Goal: Find specific page/section: Find specific page/section

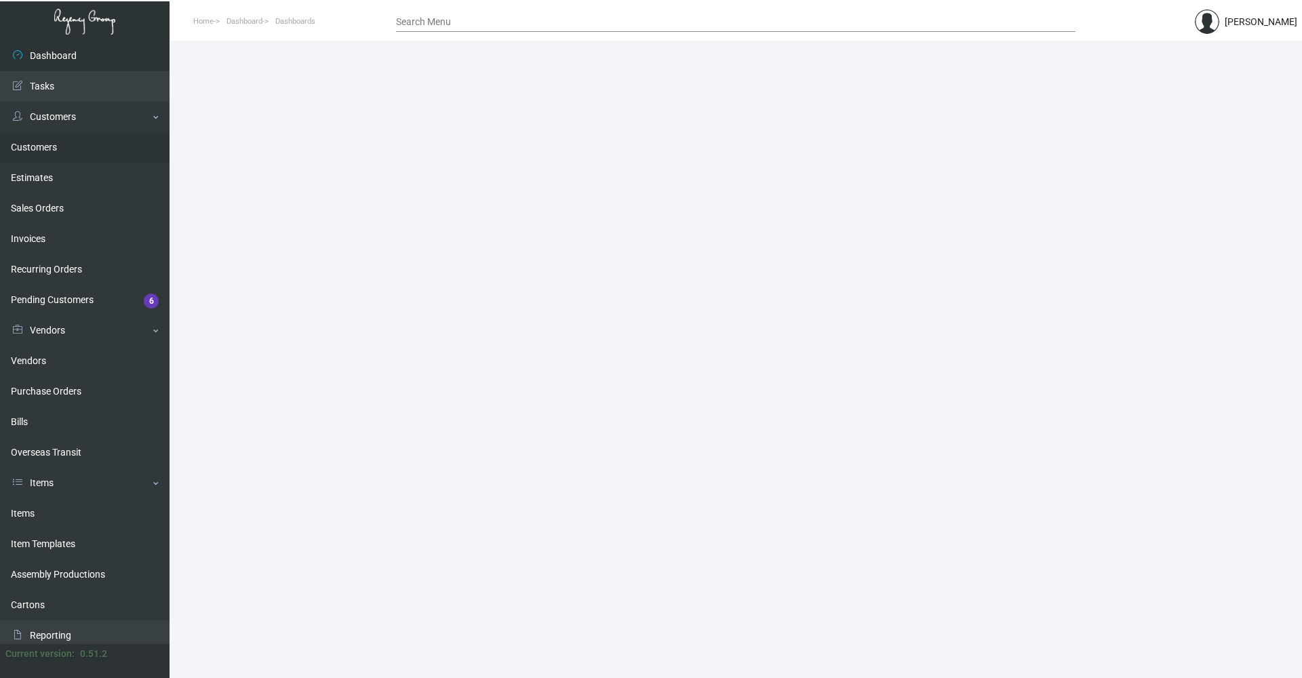
click at [43, 151] on link "Customers" at bounding box center [85, 147] width 170 height 31
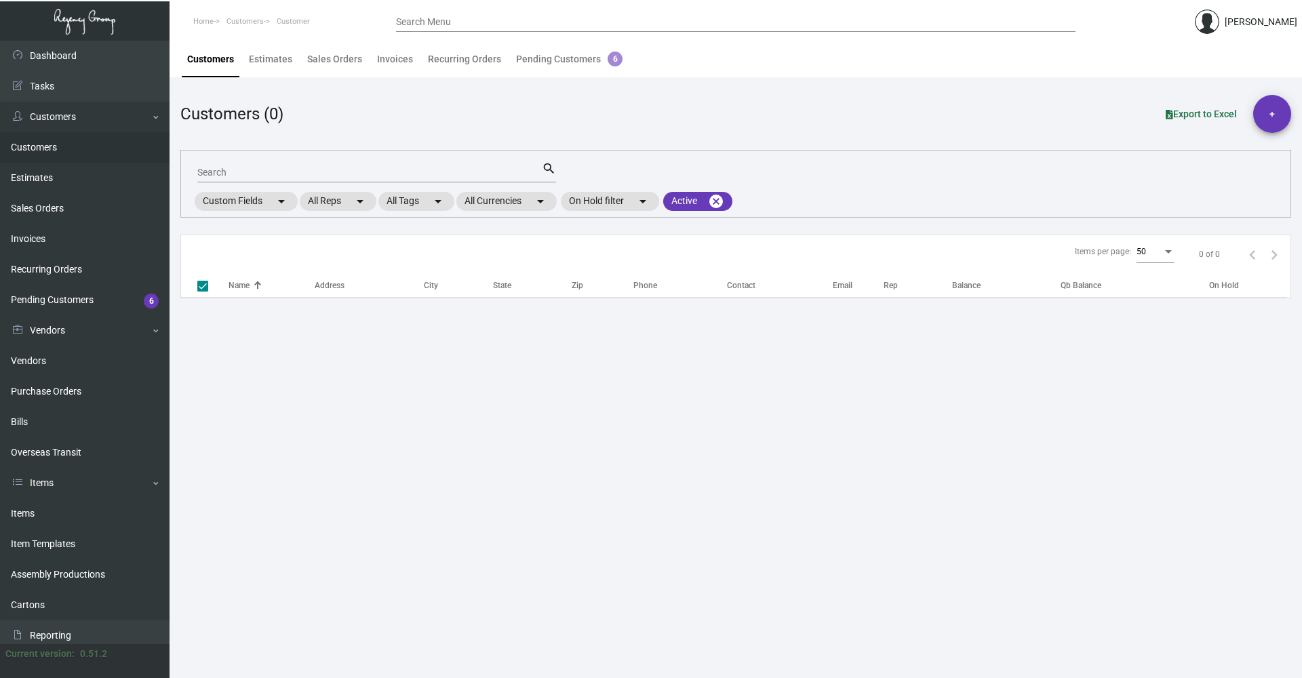
checkbox input "false"
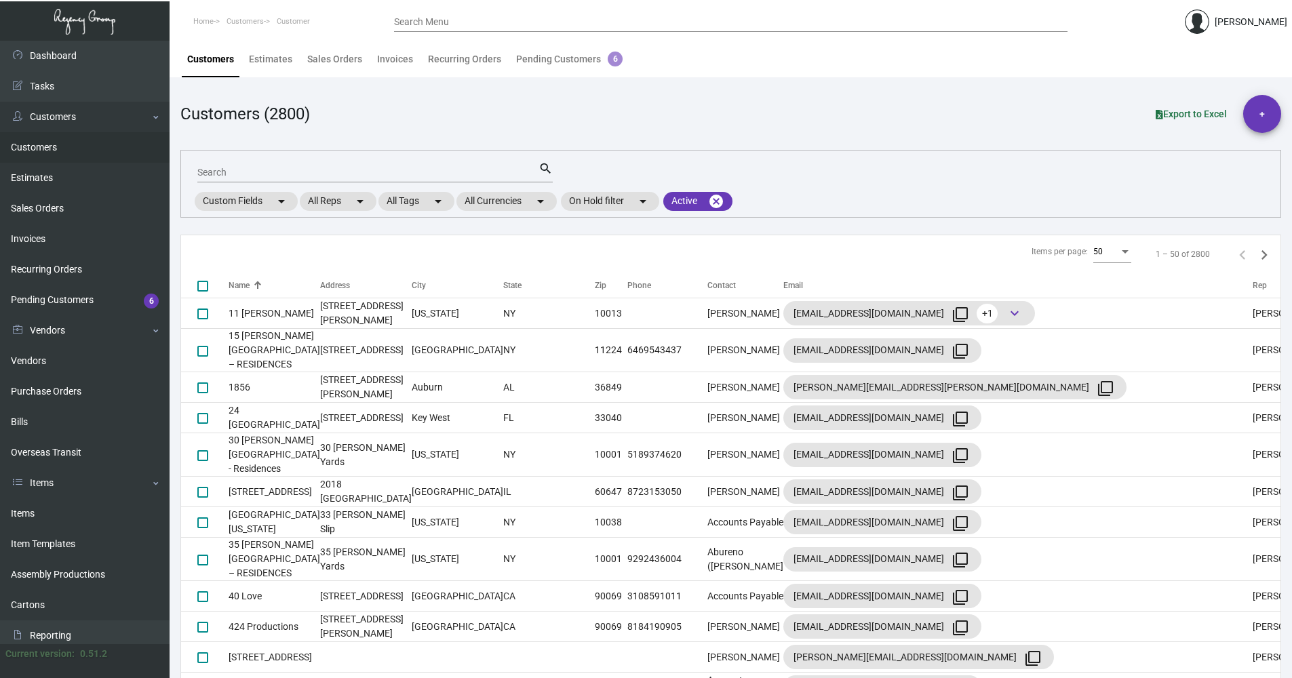
click at [227, 177] on input "Search" at bounding box center [367, 173] width 341 height 11
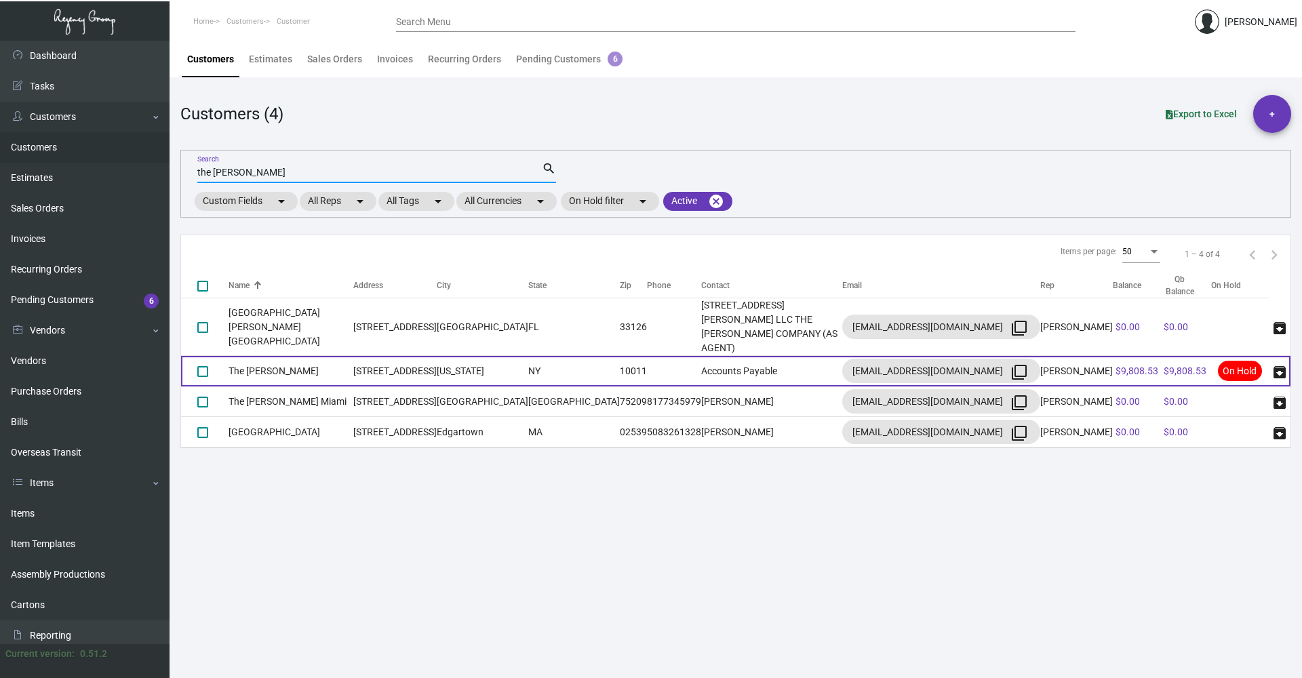
type input "the [PERSON_NAME]"
click at [496, 356] on td "[US_STATE]" at bounding box center [483, 371] width 92 height 31
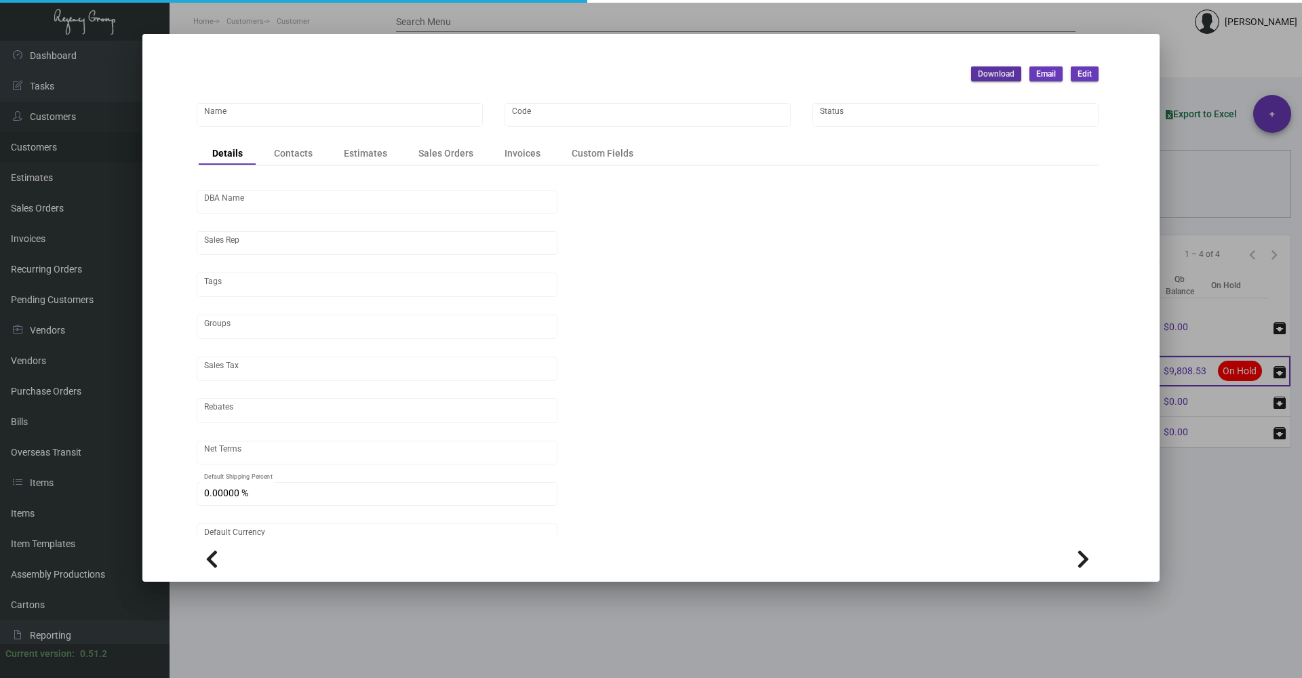
type input "The [PERSON_NAME]"
type input "[PERSON_NAME]"
type input "[GEOGRAPHIC_DATA]-[GEOGRAPHIC_DATA]"
type input "Net 30"
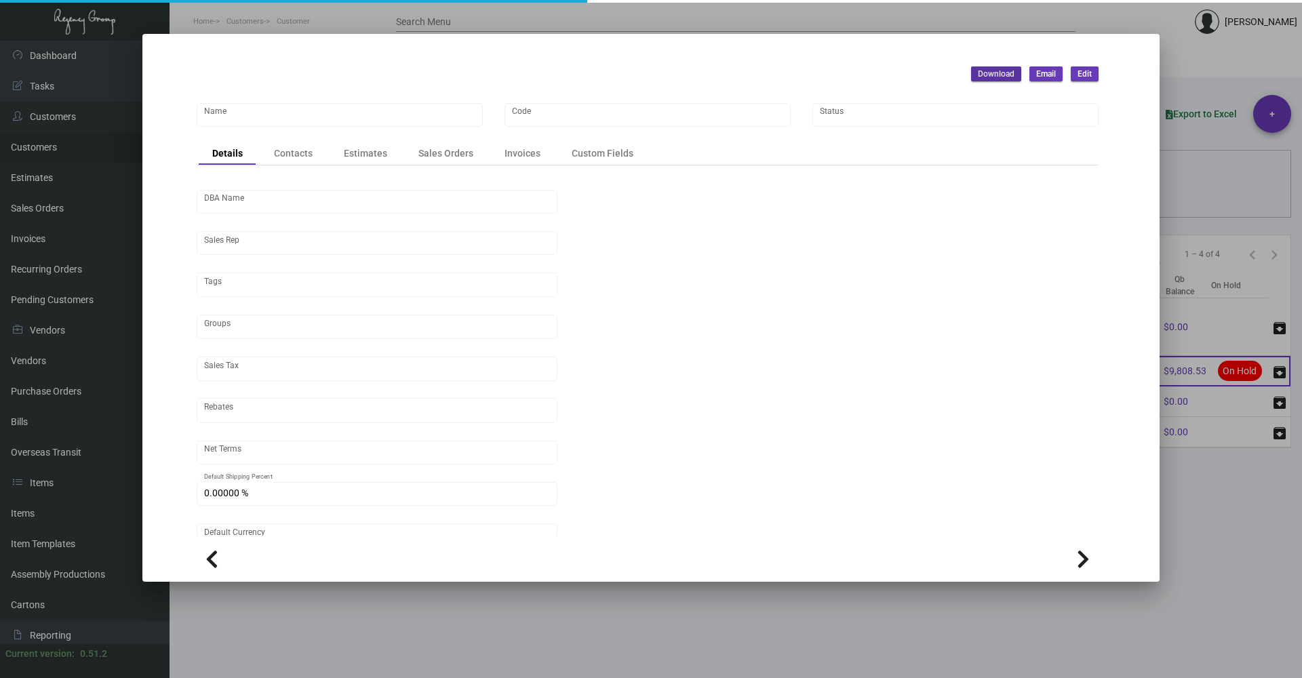
type input "United States Dollar $"
type input "$ 0.00"
checkbox input "true"
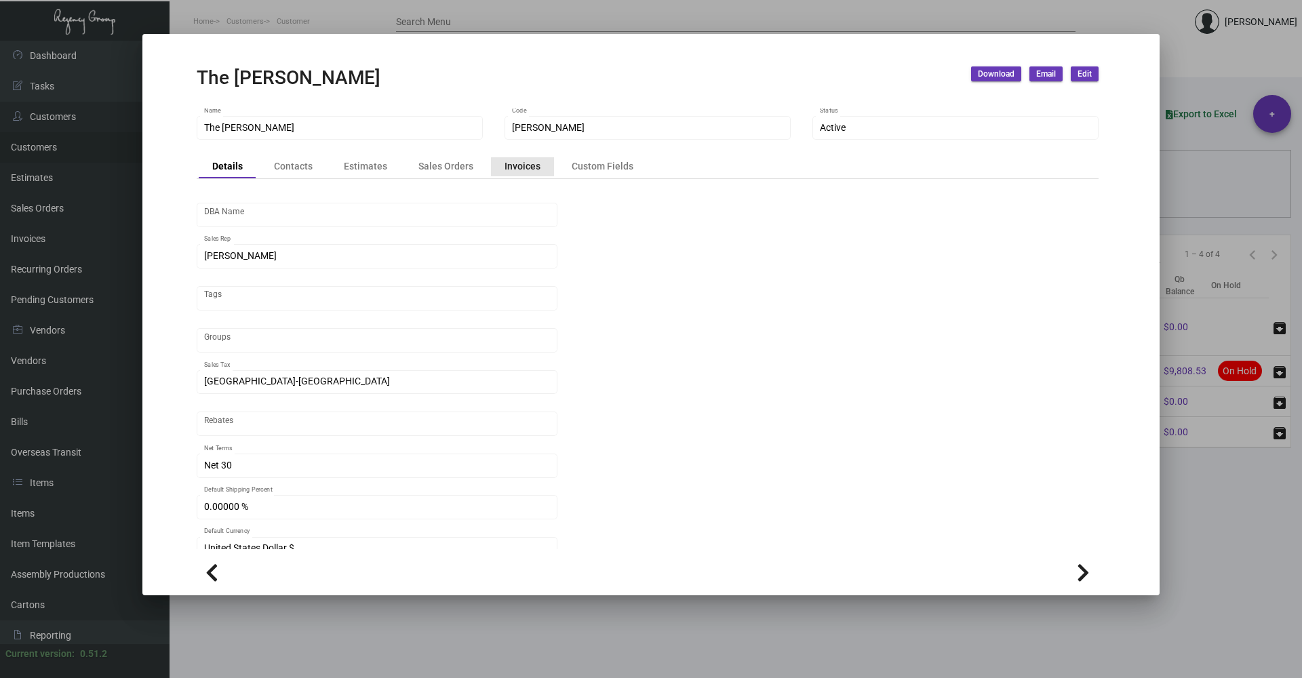
click at [524, 174] on div "Invoices" at bounding box center [523, 166] width 36 height 14
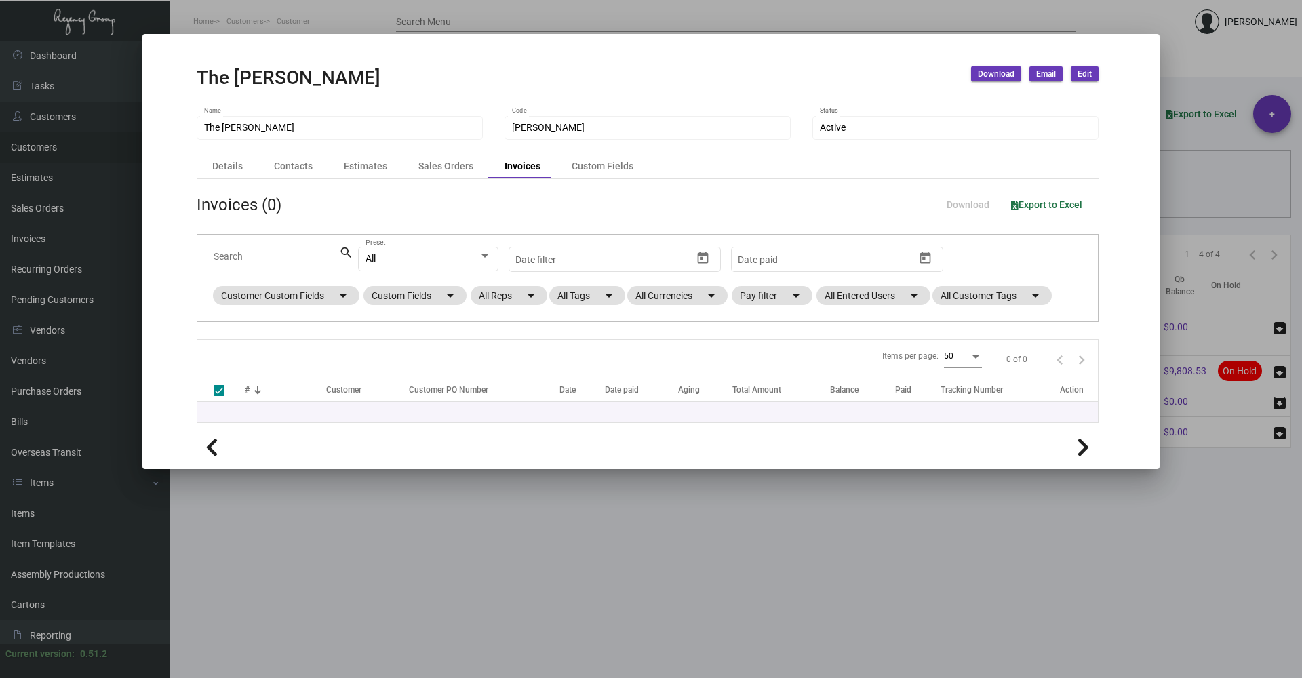
checkbox input "false"
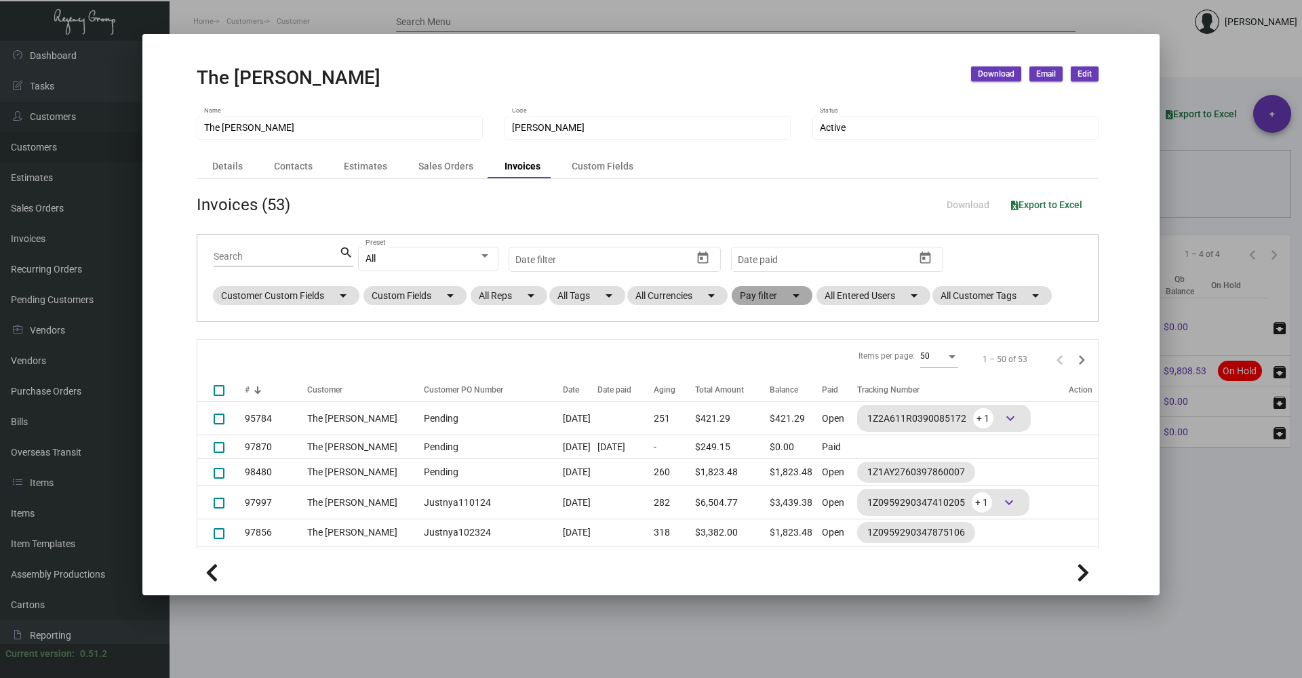
click at [763, 299] on mat-chip "Pay filter arrow_drop_down" at bounding box center [772, 295] width 81 height 19
click at [772, 374] on span "Open" at bounding box center [773, 378] width 22 height 16
click at [752, 383] on input "Open" at bounding box center [751, 383] width 1 height 1
checkbox input "true"
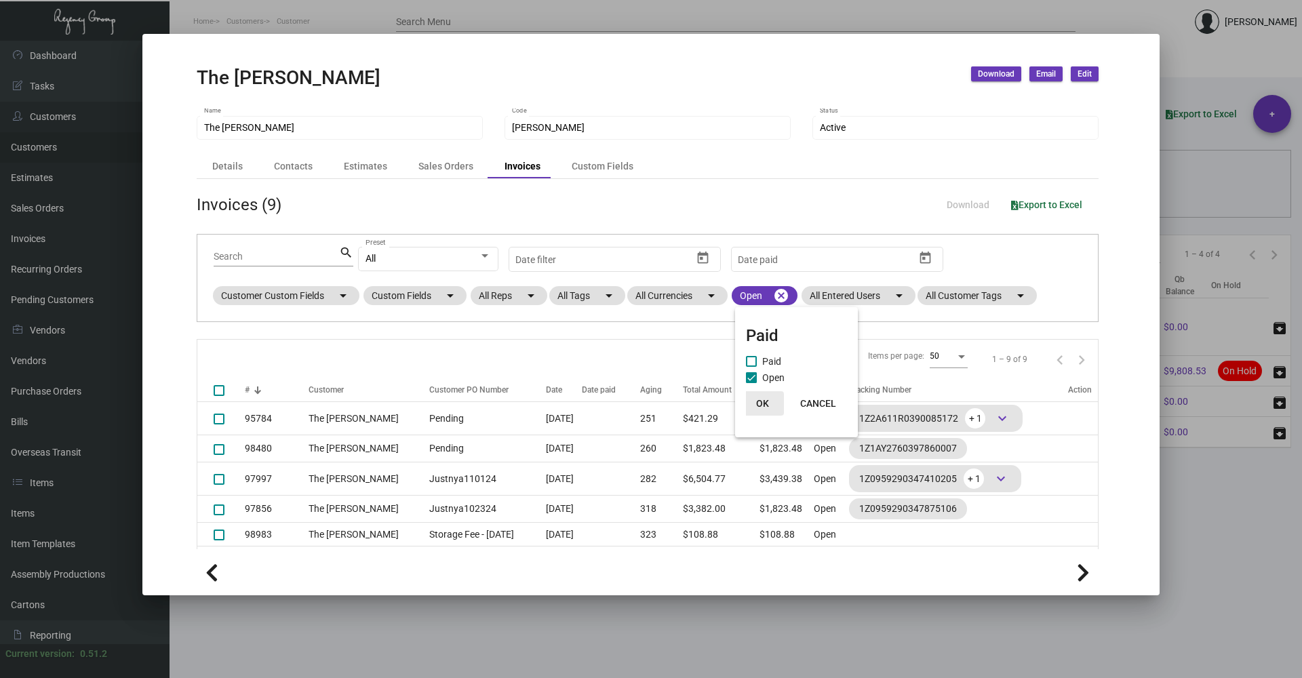
click at [766, 403] on span "OK" at bounding box center [762, 403] width 13 height 11
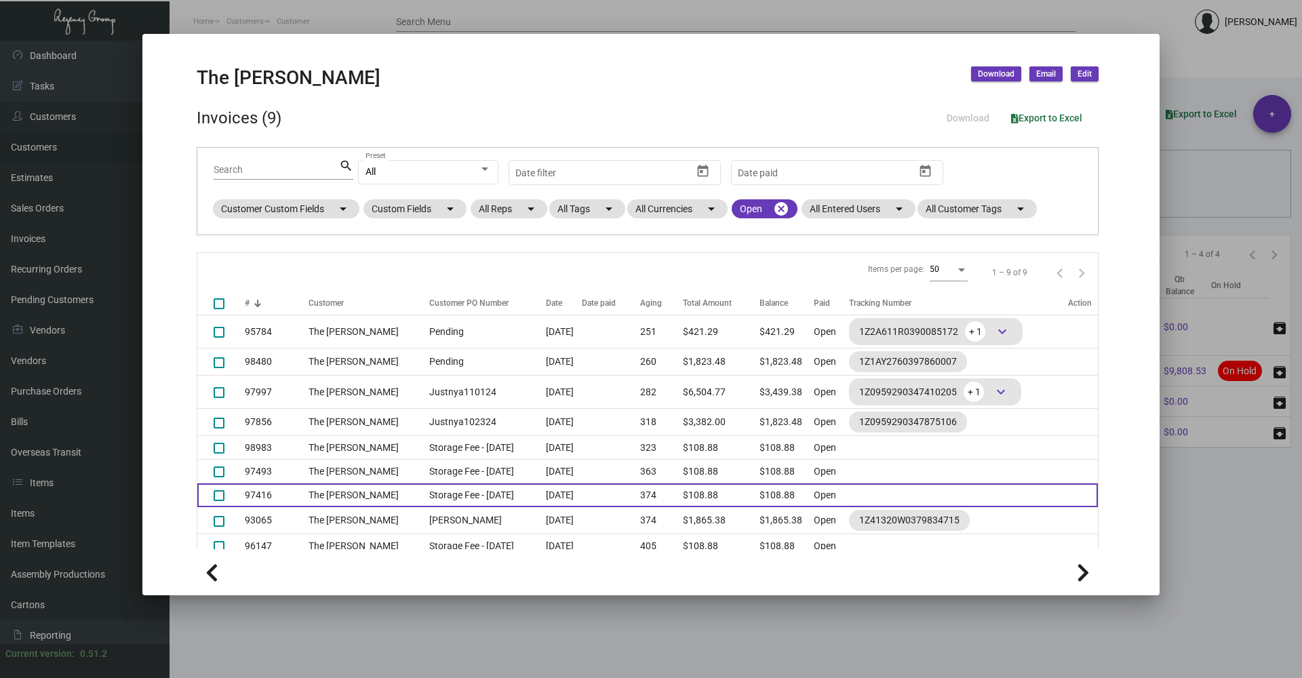
scroll to position [117, 0]
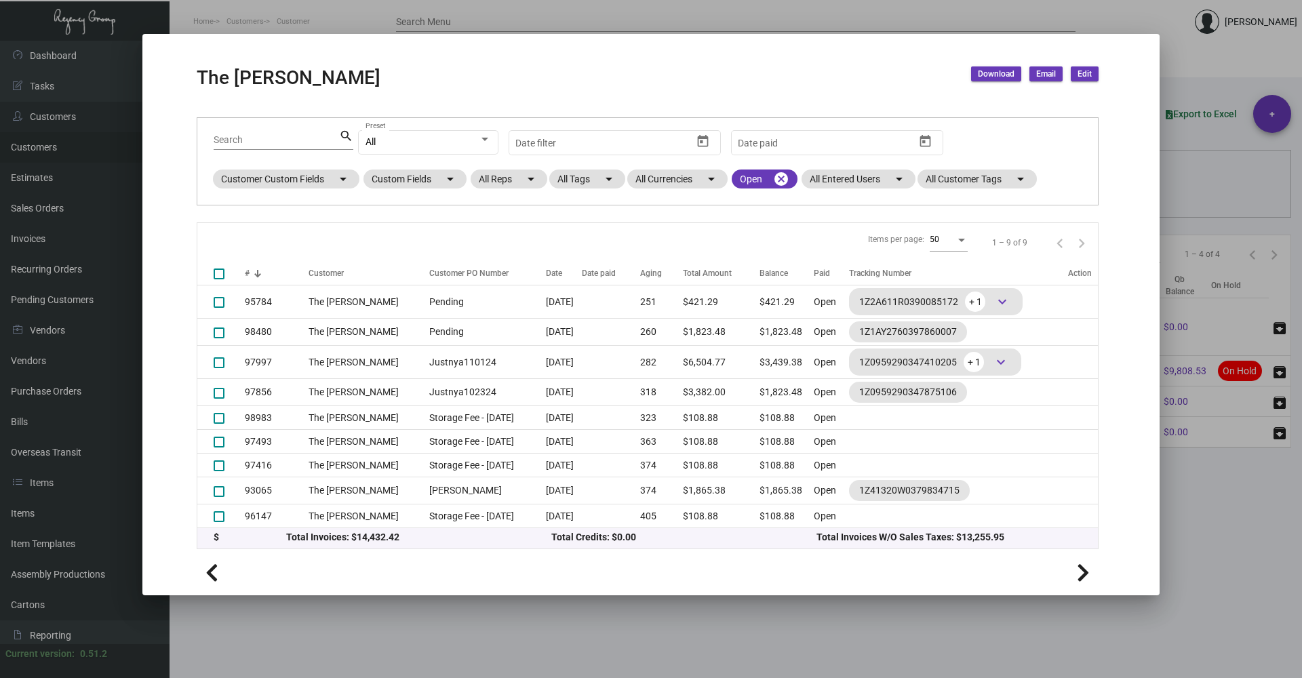
click at [923, 602] on div at bounding box center [651, 339] width 1302 height 678
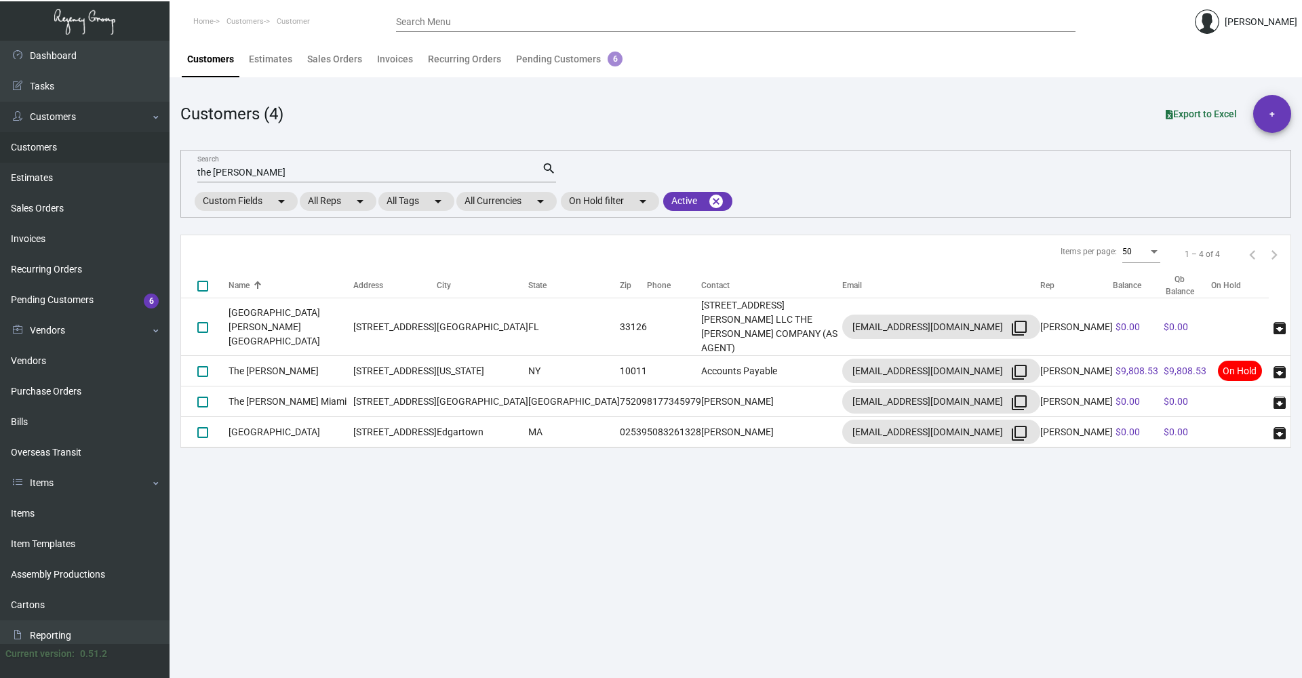
click at [263, 172] on input "the [PERSON_NAME]" at bounding box center [369, 173] width 345 height 11
type input "[PERSON_NAME]"
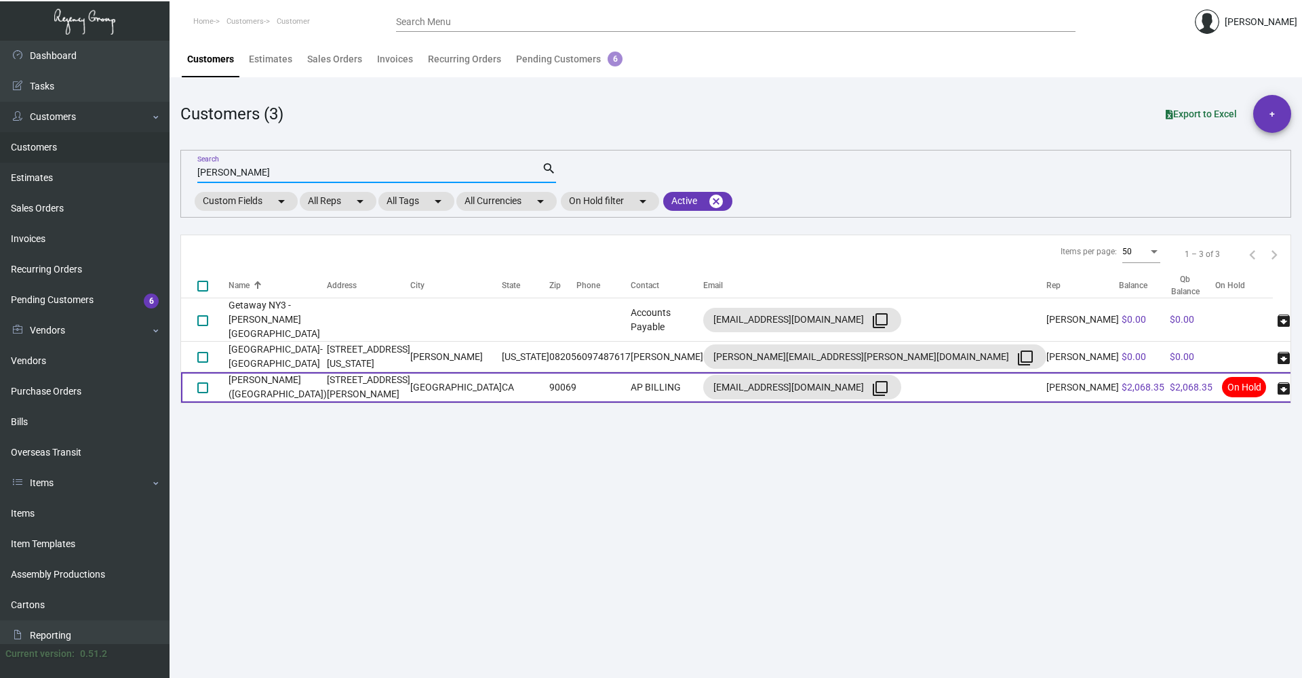
click at [502, 372] on td "[GEOGRAPHIC_DATA]" at bounding box center [456, 387] width 92 height 31
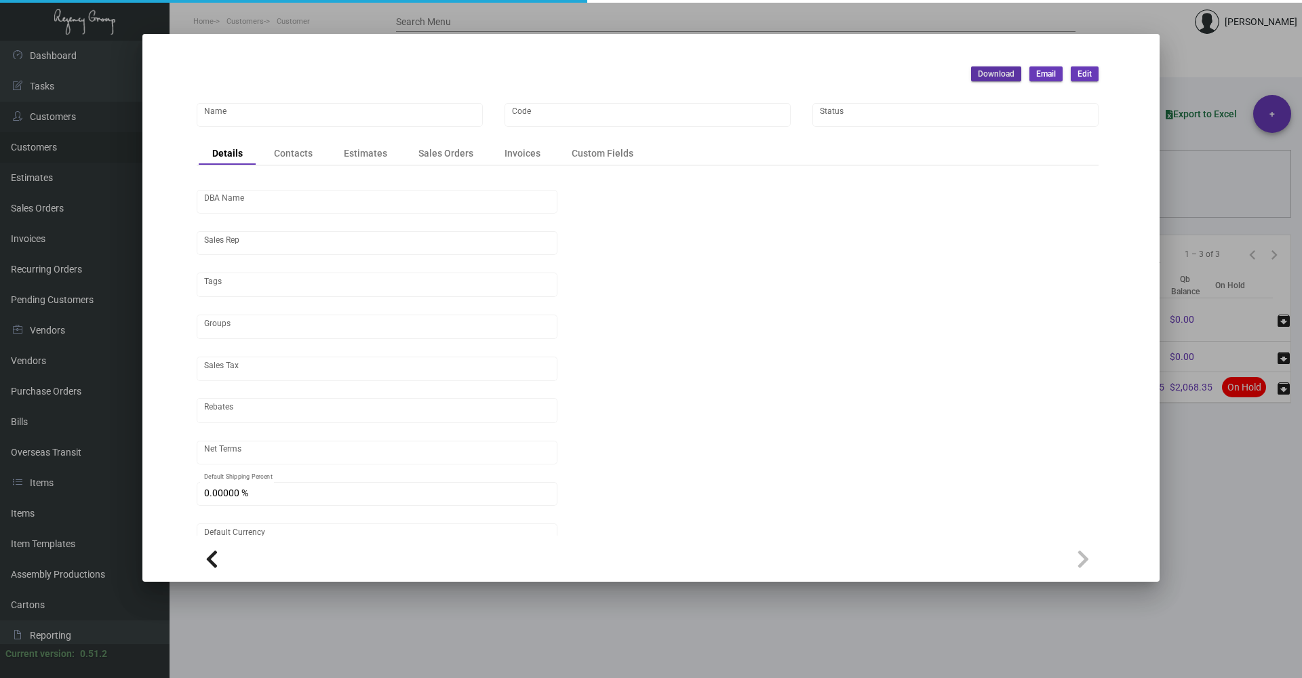
type input "[PERSON_NAME] ([GEOGRAPHIC_DATA])"
type input "SOHOWH"
type input "Little House West Hollywood LLC"
type input "[PERSON_NAME]"
type input "ST CA-[GEOGRAPHIC_DATA]-[GEOGRAPHIC_DATA]"
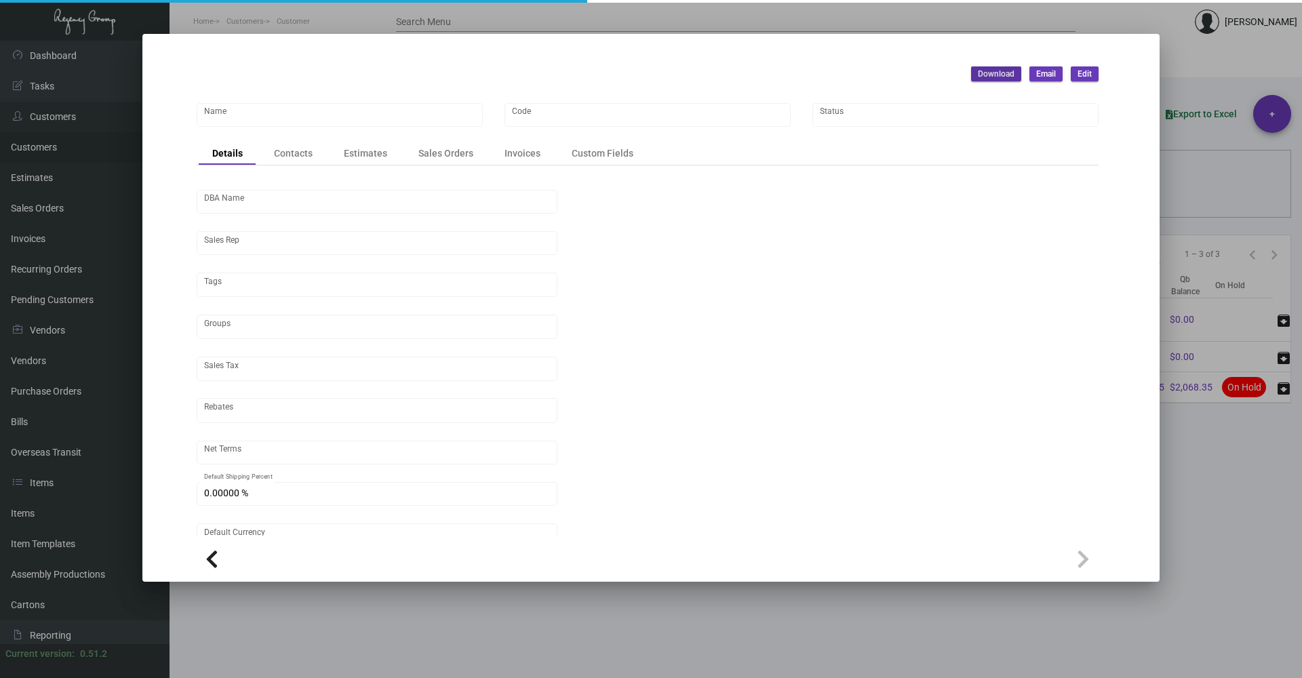
type input "Net 30"
type input "United States Dollar $"
type input "$ 0.00"
checkbox input "true"
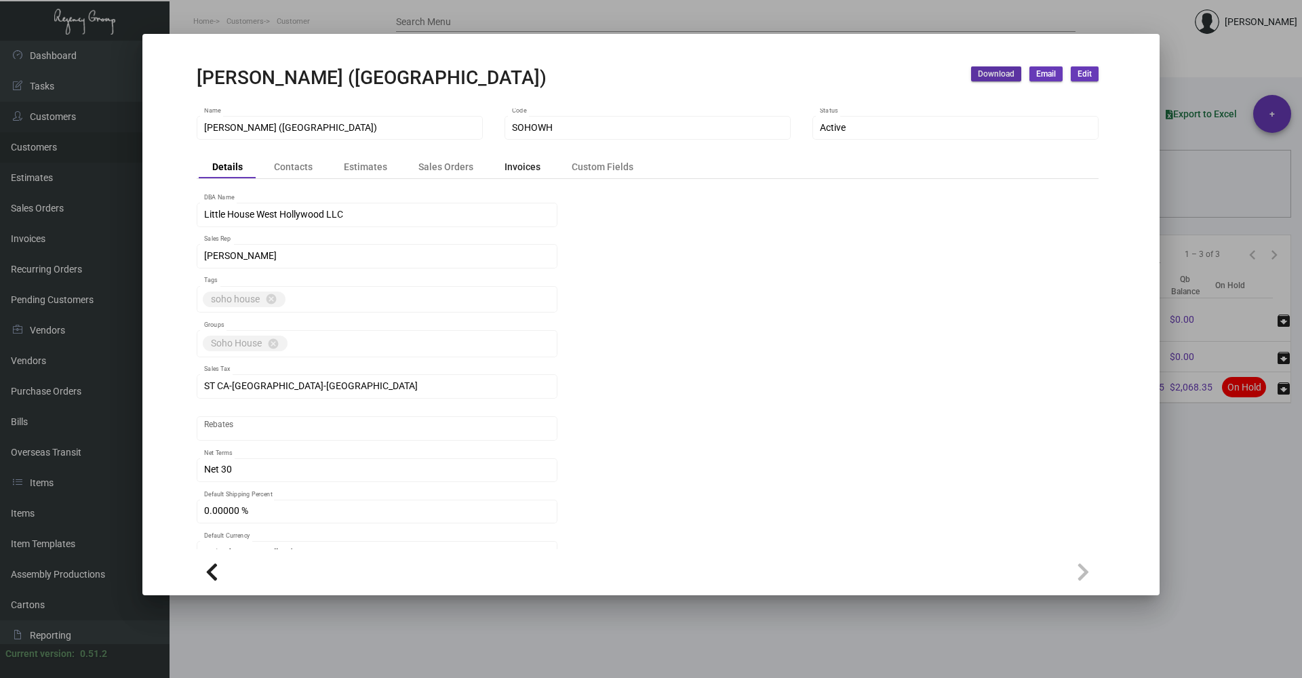
click at [511, 170] on div "Invoices" at bounding box center [523, 166] width 36 height 14
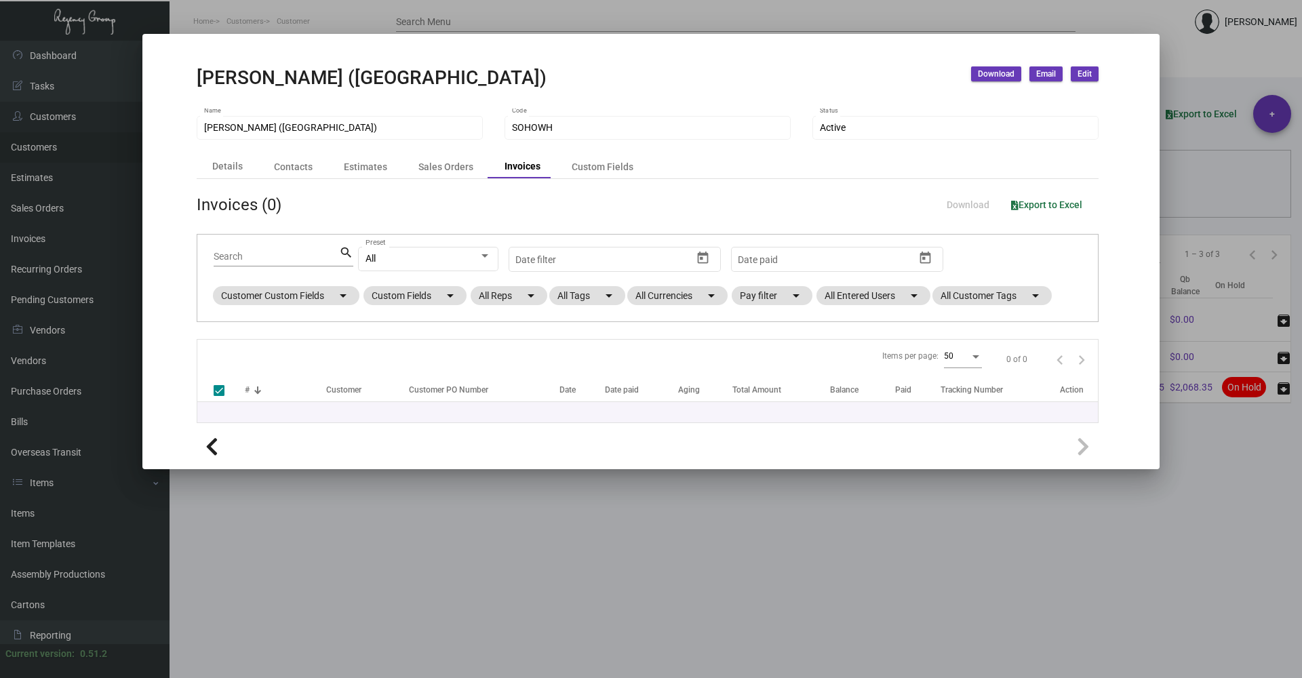
checkbox input "false"
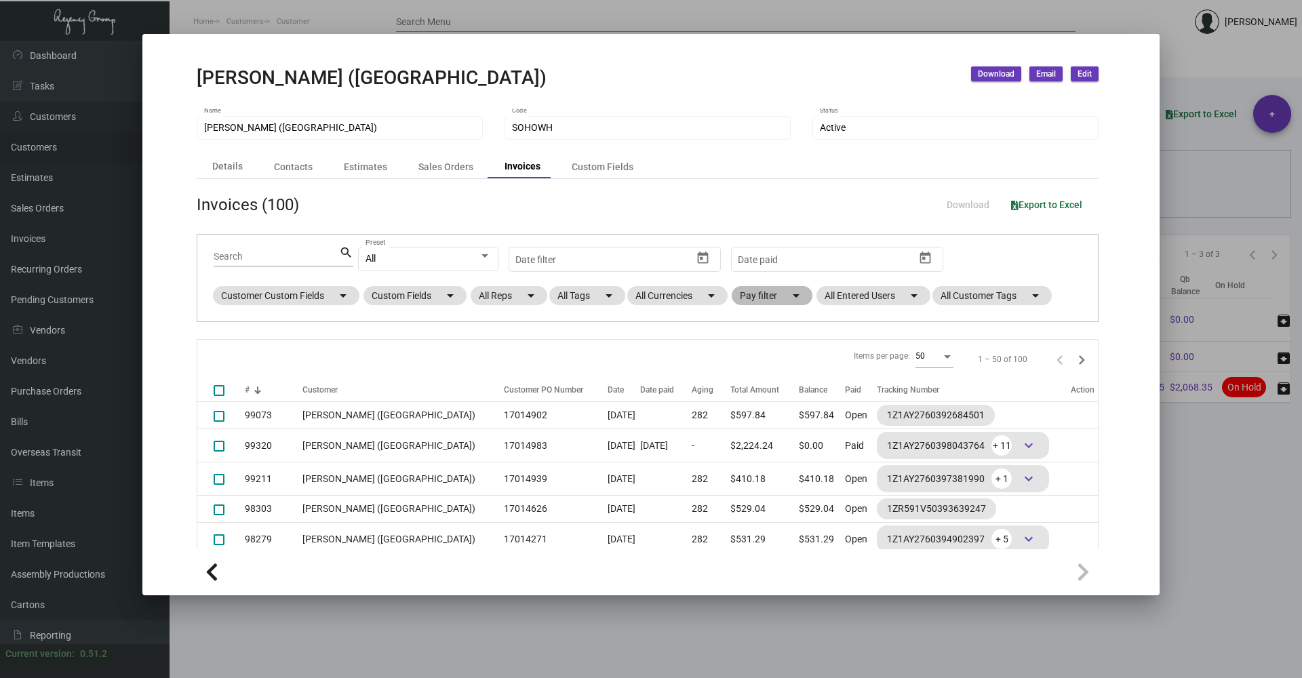
click at [780, 298] on mat-chip "Pay filter arrow_drop_down" at bounding box center [772, 295] width 81 height 19
click at [781, 377] on span "Open" at bounding box center [773, 378] width 22 height 16
click at [752, 383] on input "Open" at bounding box center [751, 383] width 1 height 1
checkbox input "true"
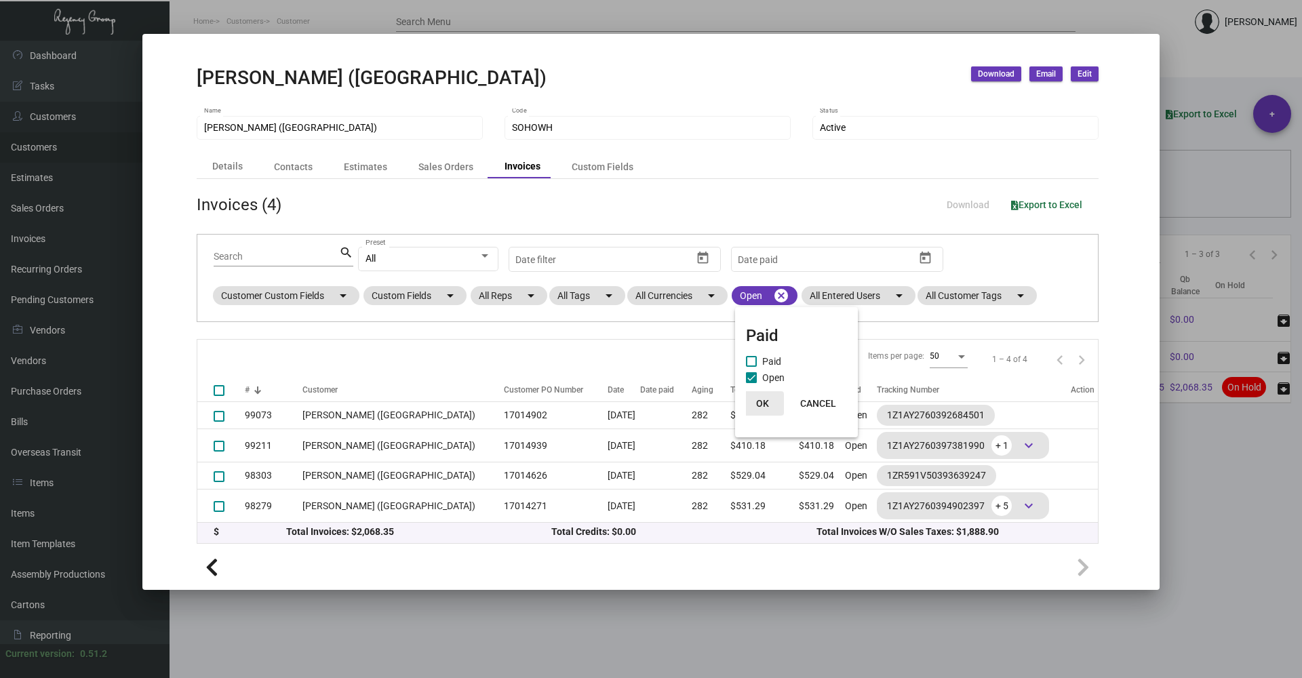
click at [765, 402] on span "OK" at bounding box center [762, 403] width 13 height 11
click at [1196, 492] on div at bounding box center [651, 339] width 1302 height 678
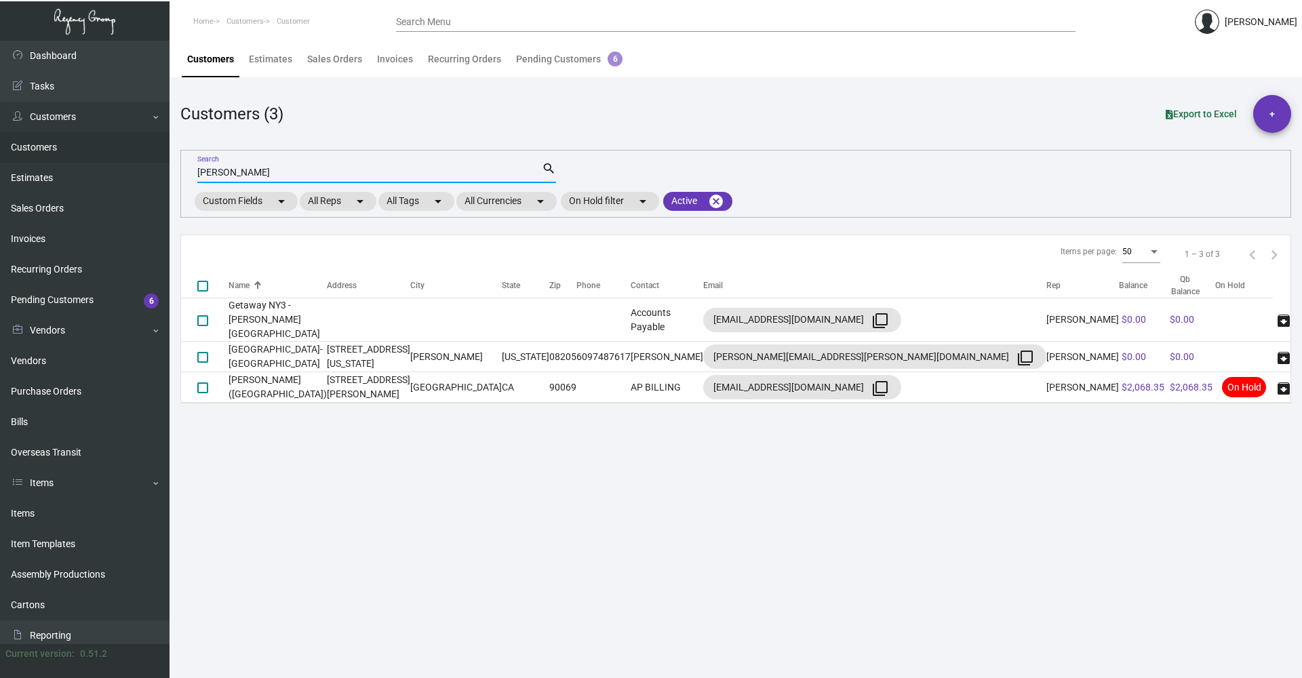
click at [246, 172] on input "[PERSON_NAME]" at bounding box center [369, 173] width 345 height 11
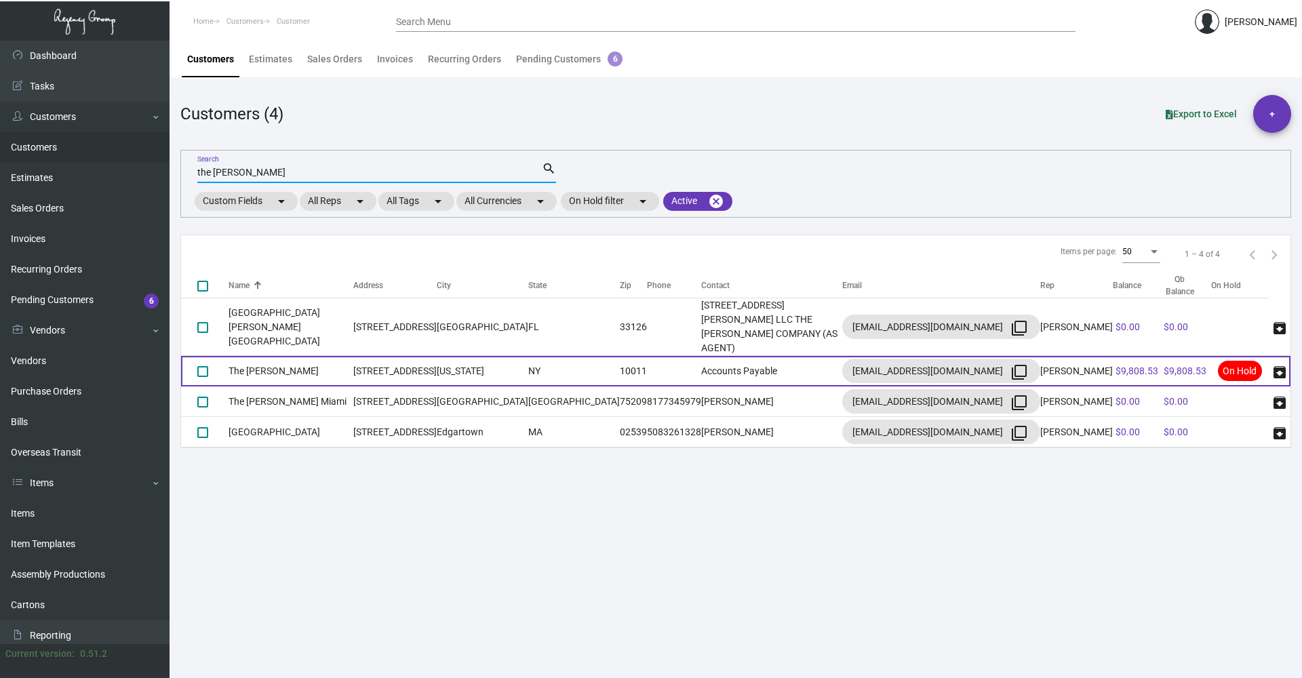
type input "the [PERSON_NAME]"
click at [437, 356] on td "[STREET_ADDRESS]" at bounding box center [394, 371] width 83 height 31
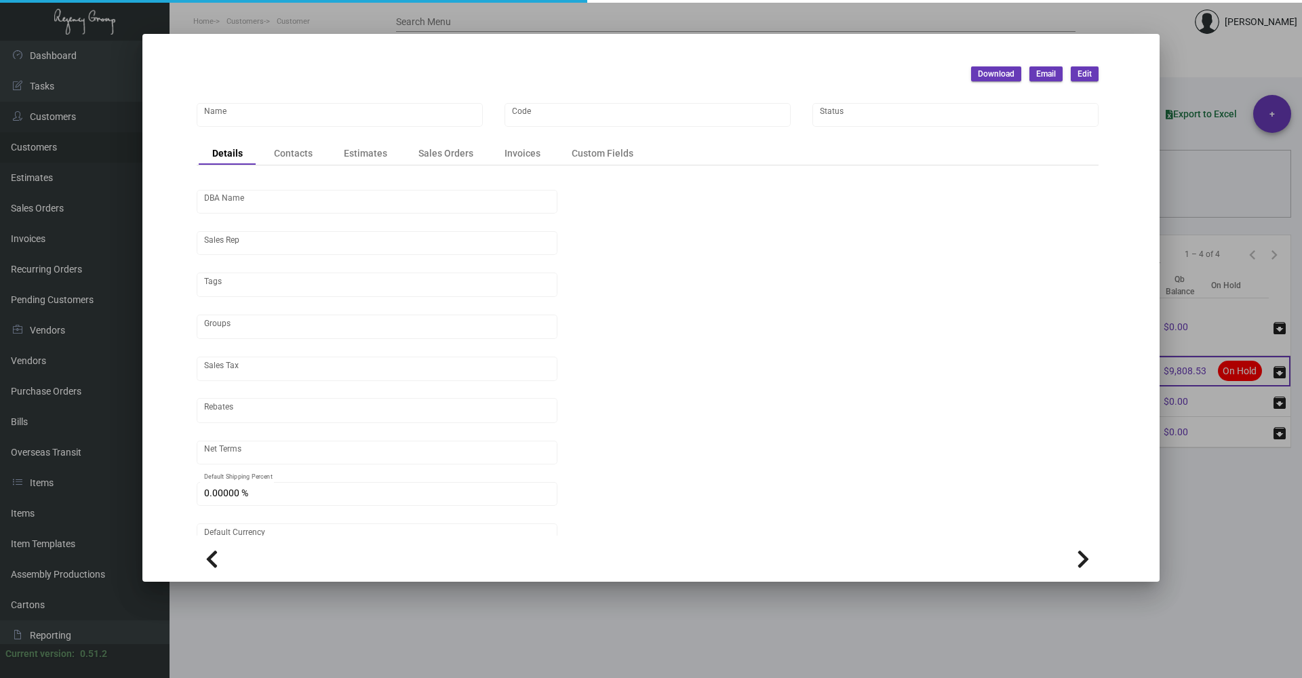
type input "The [PERSON_NAME]"
type input "[PERSON_NAME]"
type input "[GEOGRAPHIC_DATA]-[GEOGRAPHIC_DATA]"
type input "Net 30"
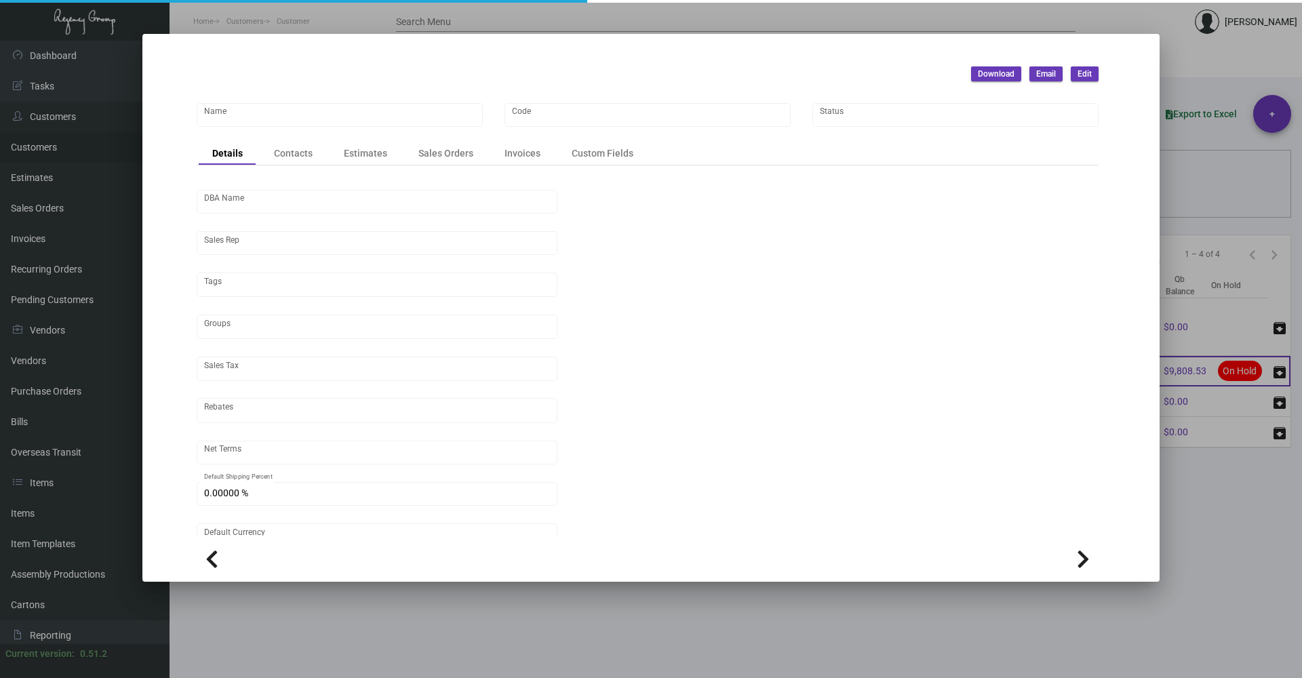
type input "United States Dollar $"
type input "$ 0.00"
checkbox input "true"
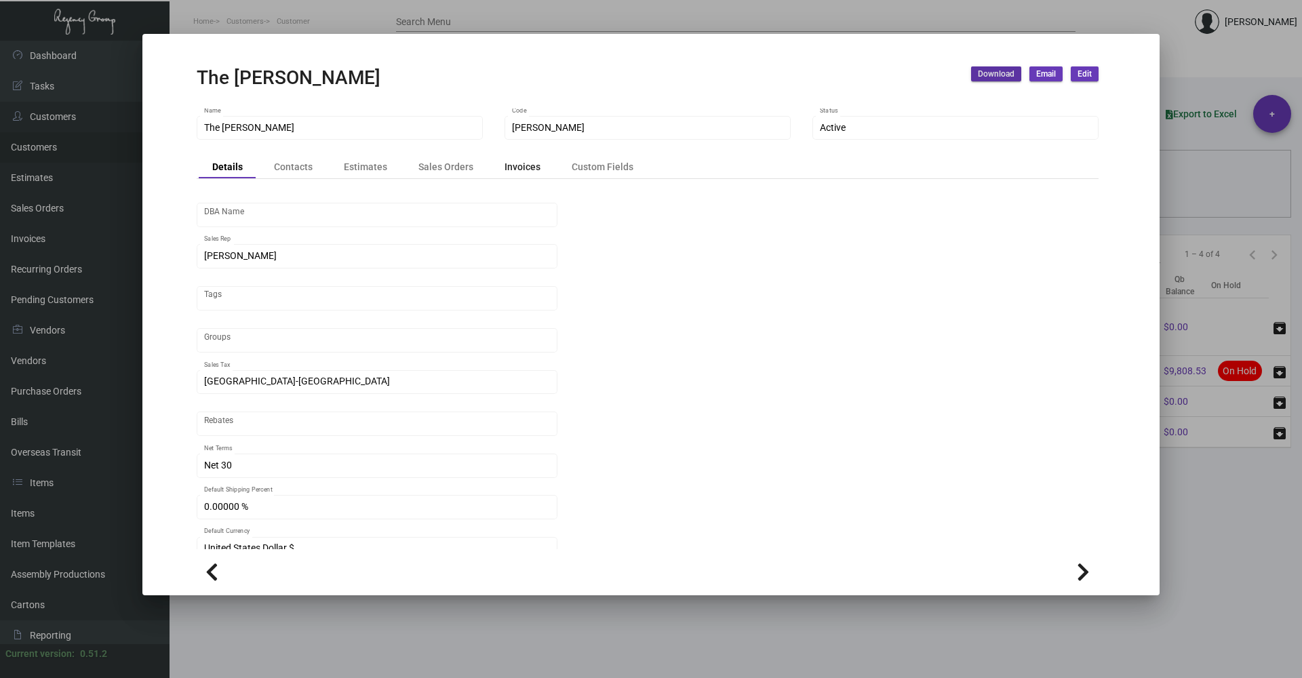
click at [514, 174] on div "Invoices" at bounding box center [522, 166] width 63 height 19
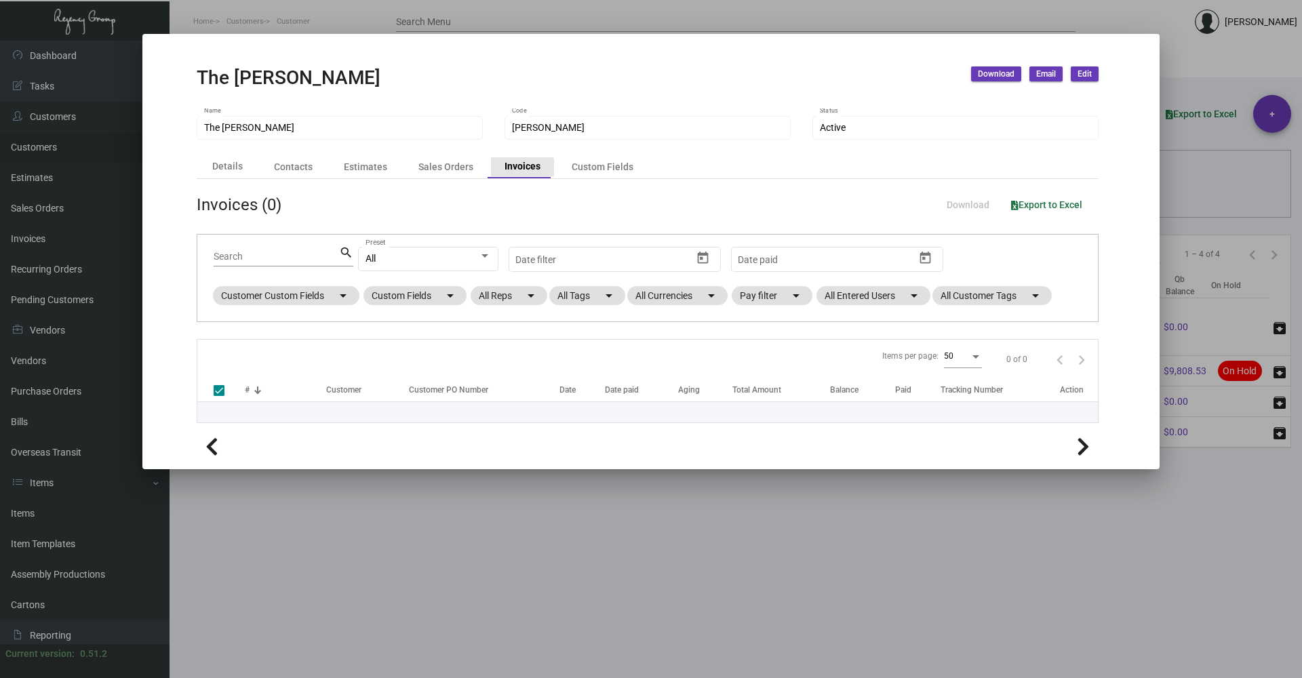
checkbox input "false"
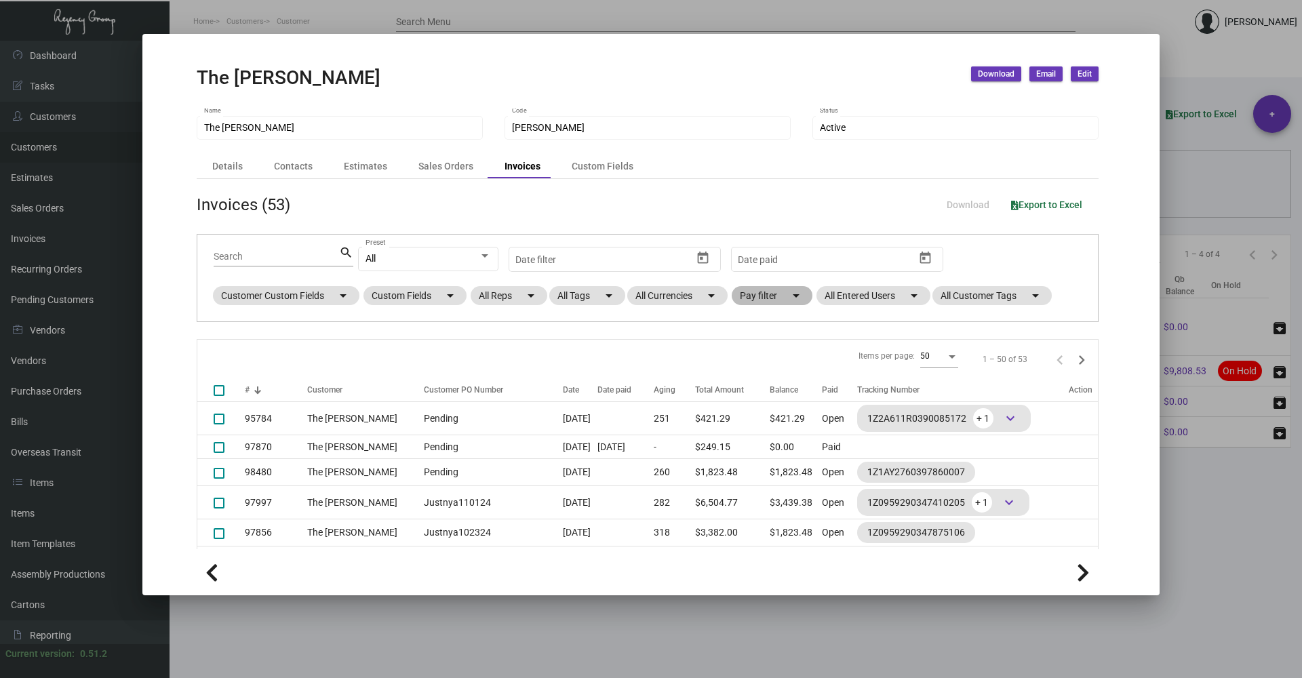
click at [760, 300] on mat-chip "Pay filter arrow_drop_down" at bounding box center [772, 295] width 81 height 19
click at [775, 374] on span "Open" at bounding box center [773, 378] width 22 height 16
click at [752, 383] on input "Open" at bounding box center [751, 383] width 1 height 1
checkbox input "true"
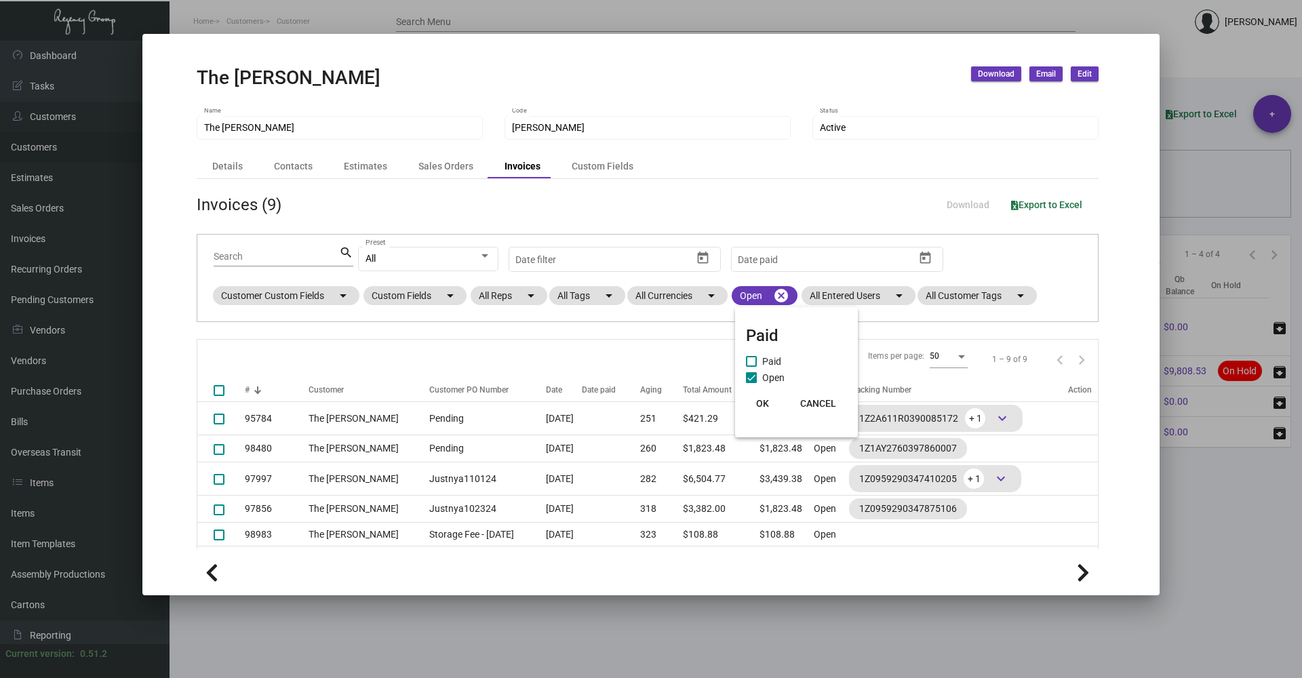
click at [760, 403] on span "OK" at bounding box center [762, 403] width 13 height 11
